Goal: Navigation & Orientation: Find specific page/section

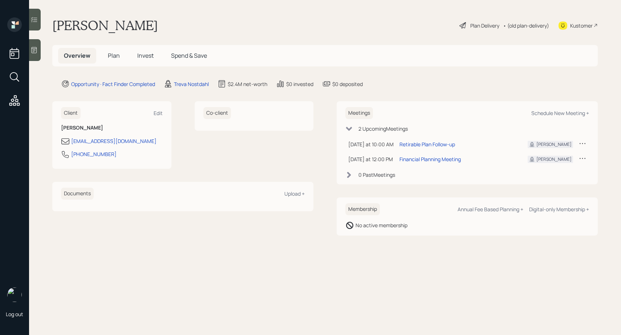
click at [117, 60] on h5 "Plan" at bounding box center [114, 56] width 24 height 16
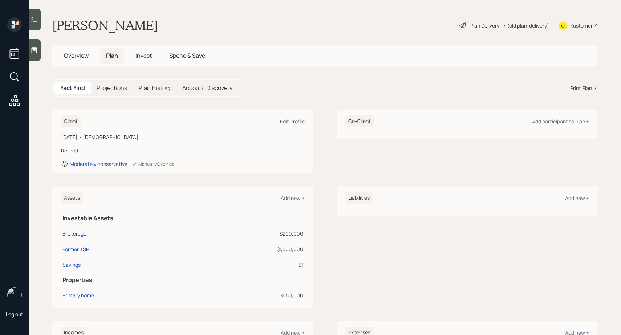
click at [138, 57] on span "Invest" at bounding box center [144, 56] width 16 height 8
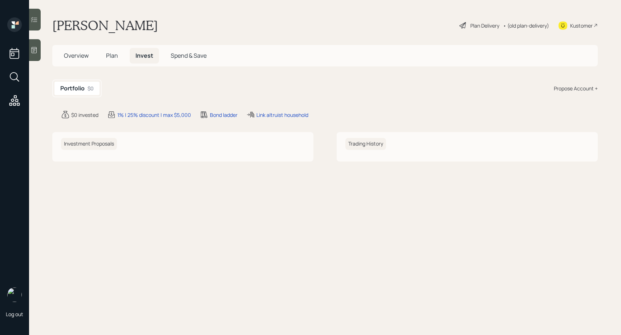
click at [102, 68] on main "[PERSON_NAME] Plan Delivery • (old plan-delivery) Kustomer Overview Plan Invest…" at bounding box center [325, 167] width 592 height 335
click at [110, 60] on h5 "Plan" at bounding box center [112, 56] width 24 height 16
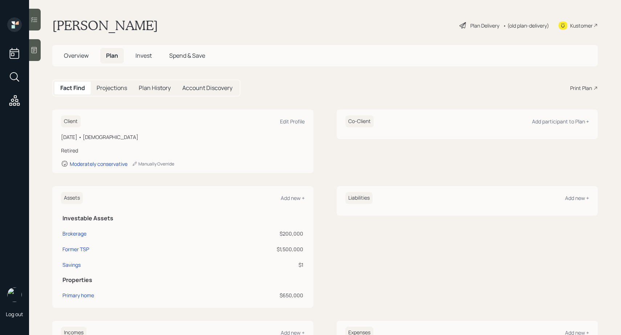
click at [83, 57] on span "Overview" at bounding box center [76, 56] width 25 height 8
